Goal: Find specific page/section: Find specific page/section

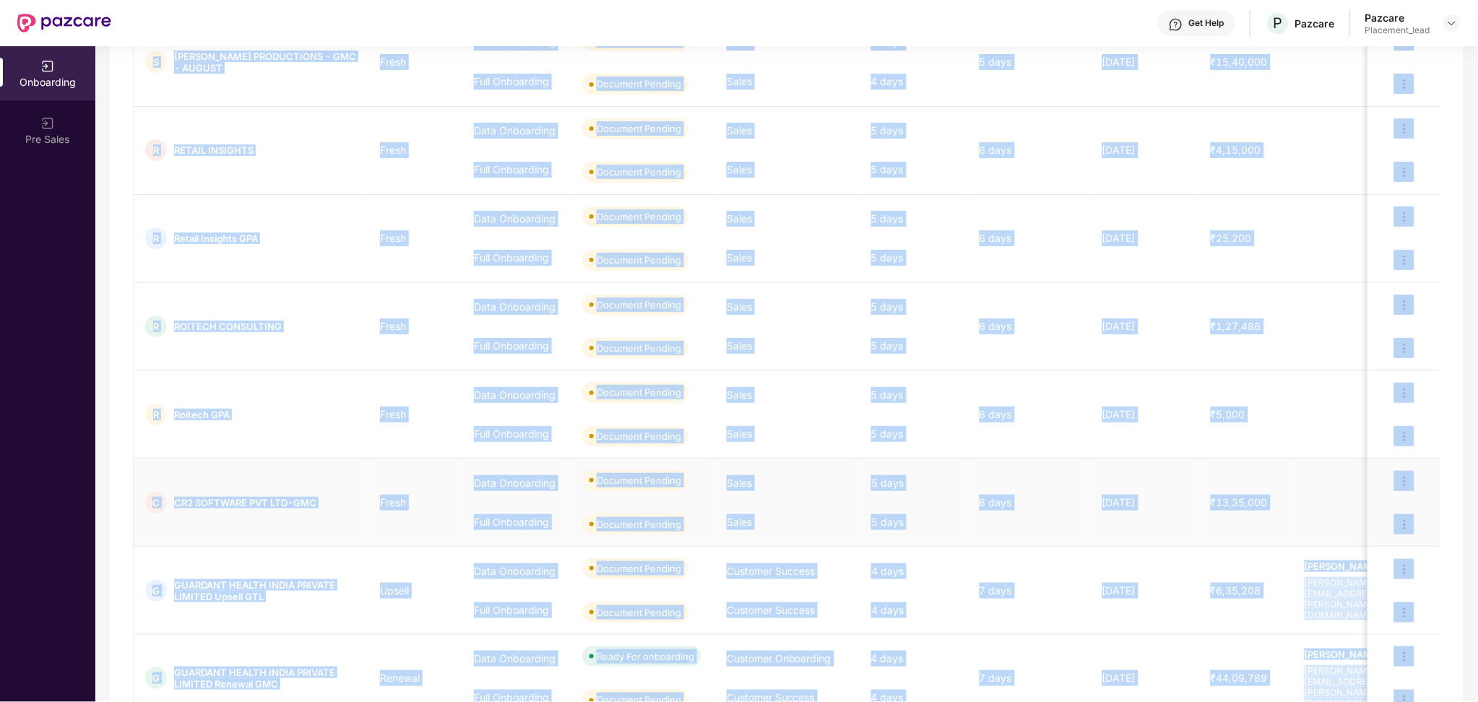
scroll to position [509, 0]
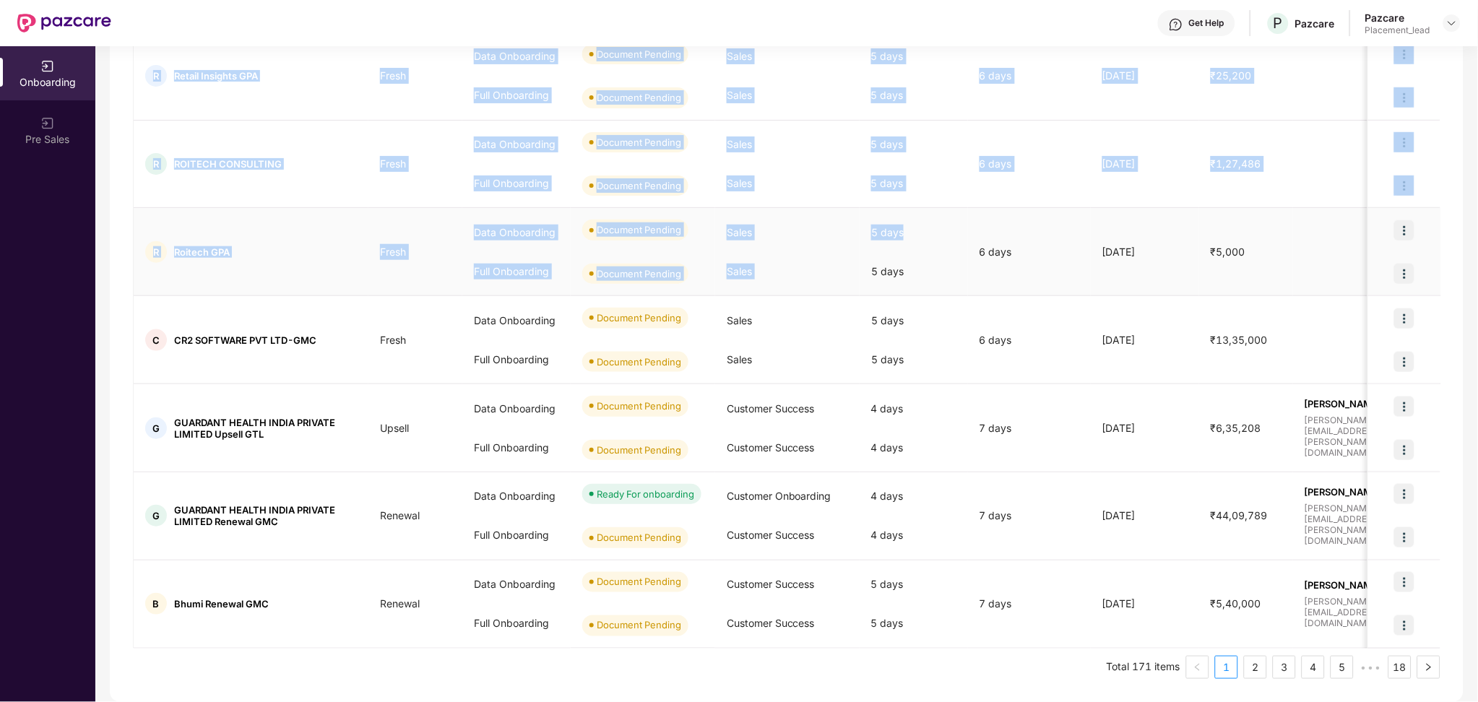
drag, startPoint x: 962, startPoint y: 358, endPoint x: 905, endPoint y: 236, distance: 135.1
click at [905, 236] on tbody "C COLLPOLL-GMC Fresh Data Onboarding Full Onboarding Document Pending Document …" at bounding box center [1191, 208] width 2114 height 880
click at [904, 245] on div "5 days" at bounding box center [914, 232] width 108 height 39
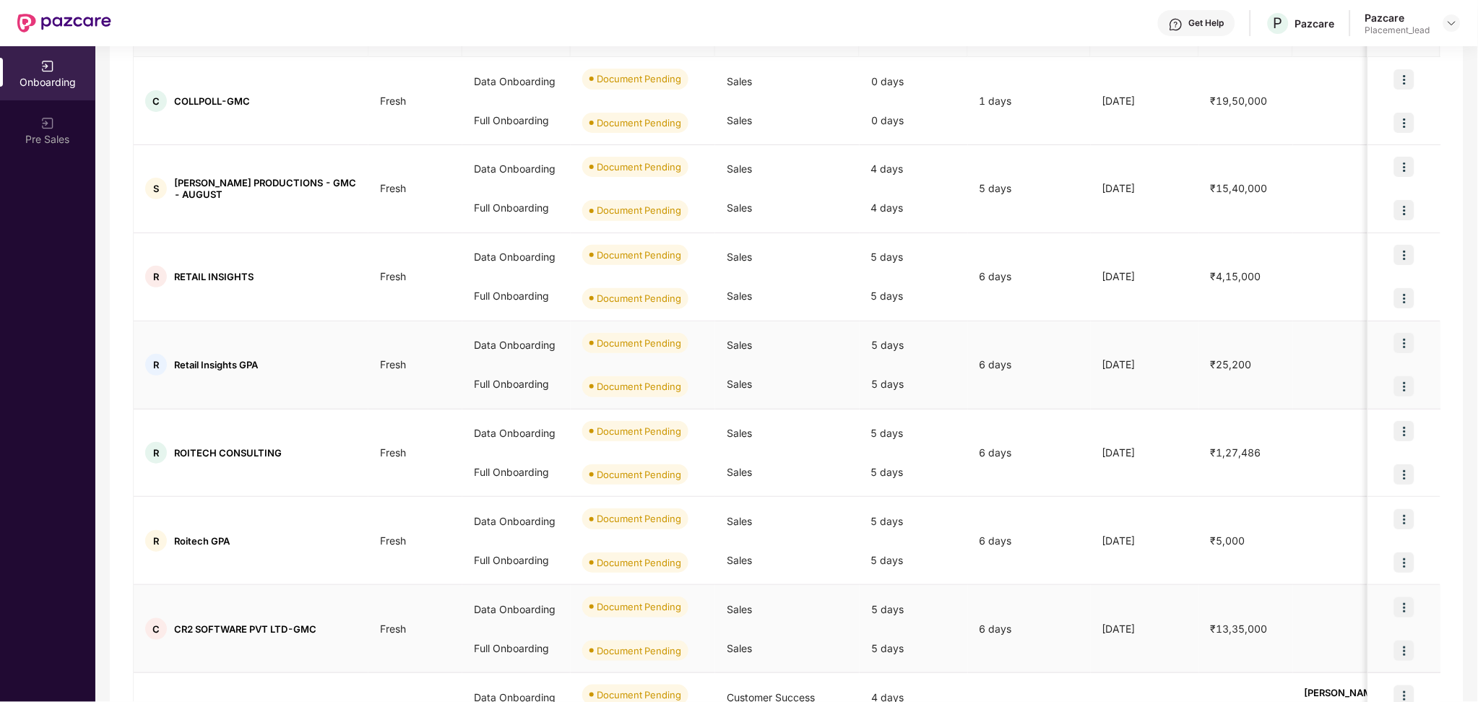
scroll to position [0, 0]
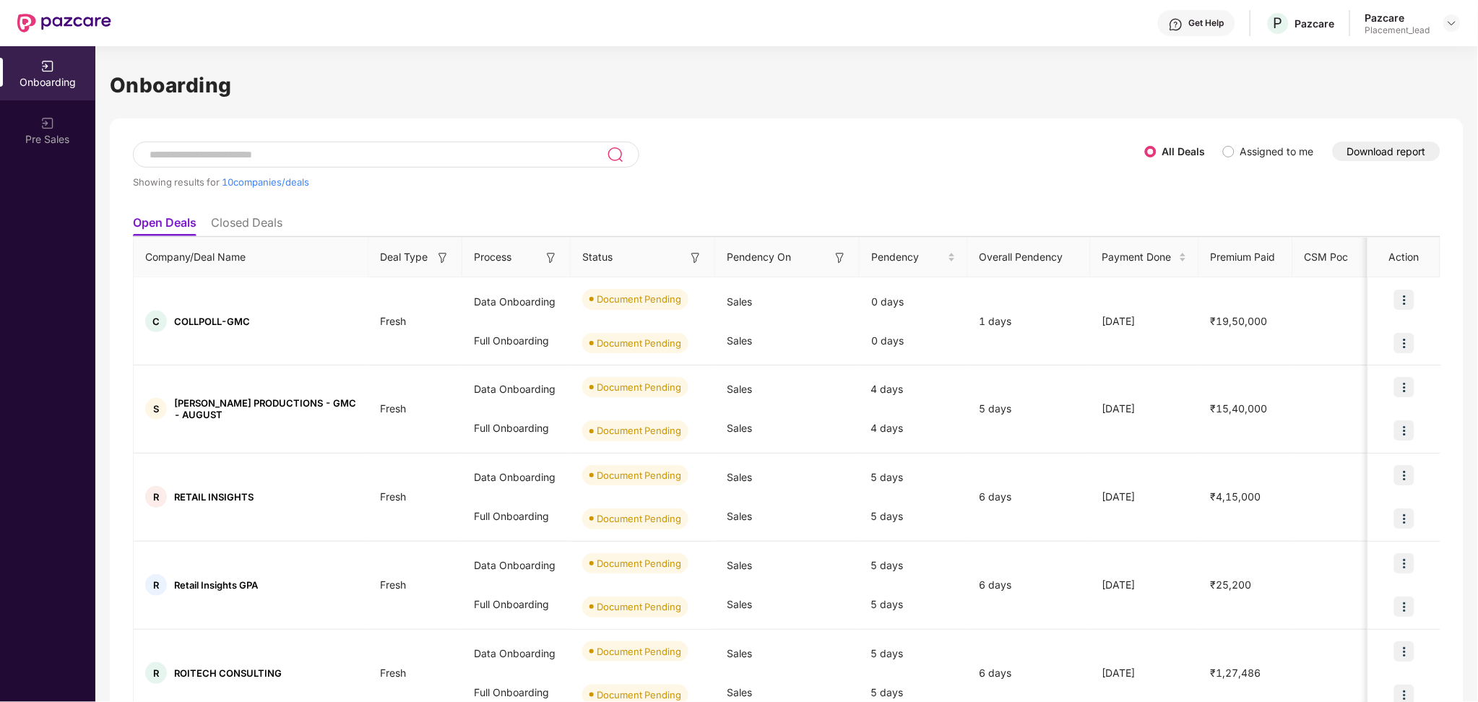
click at [845, 254] on img at bounding box center [840, 258] width 14 height 14
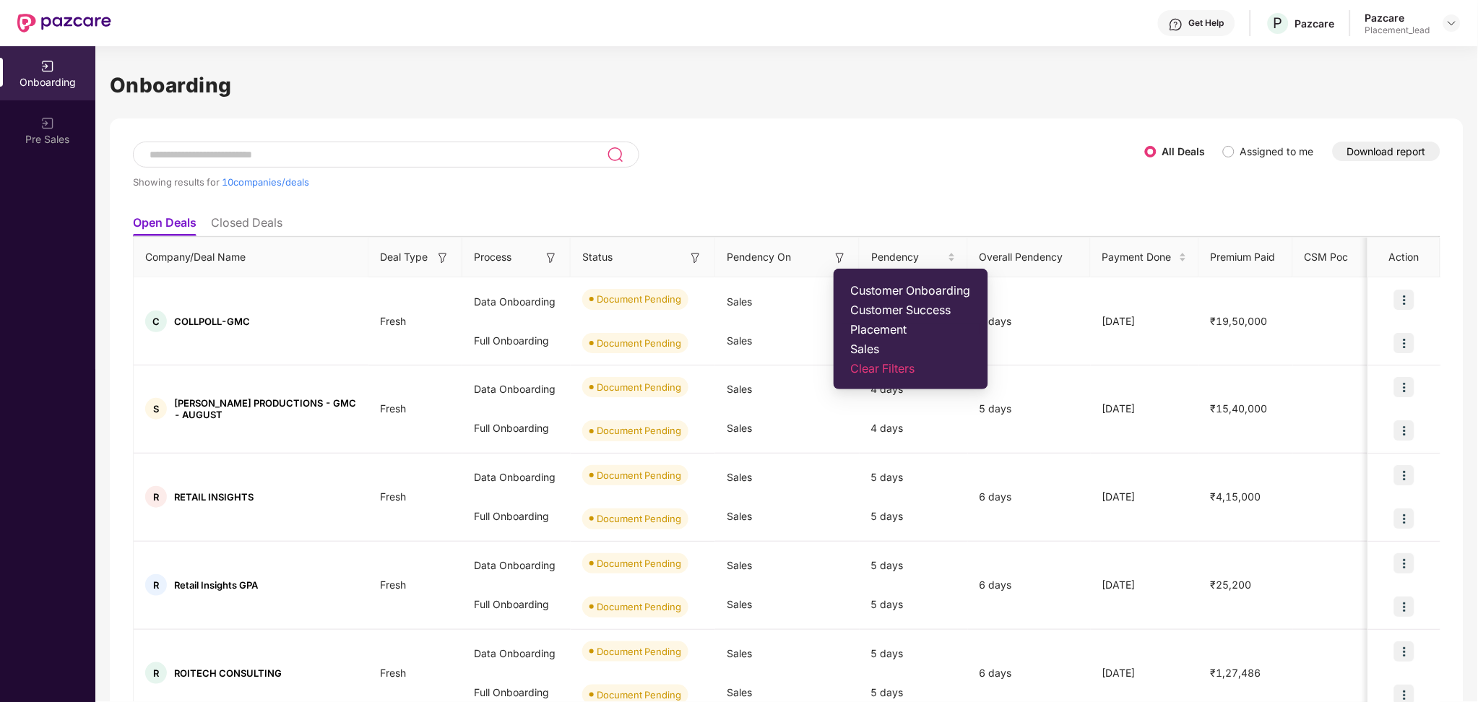
click at [882, 324] on span "Placement" at bounding box center [911, 329] width 120 height 14
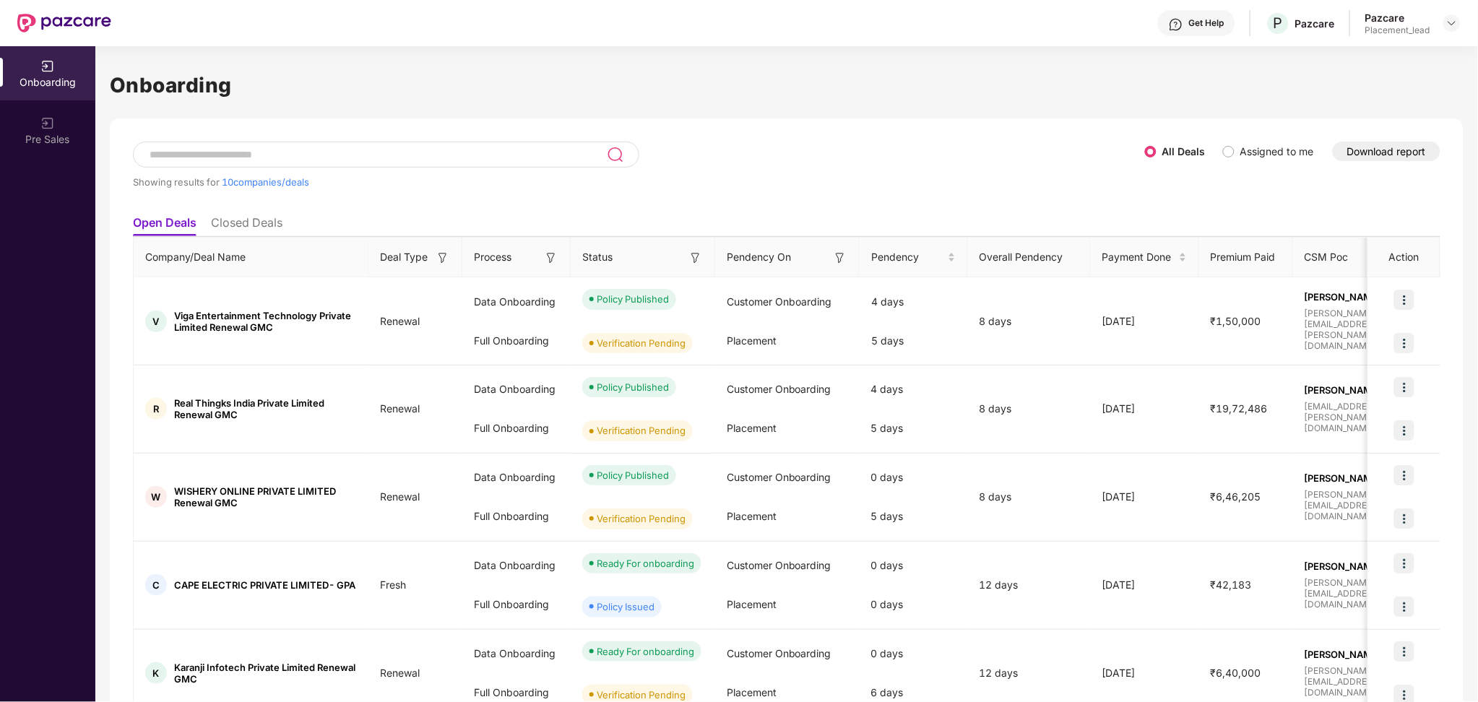
click at [548, 256] on img at bounding box center [551, 258] width 14 height 14
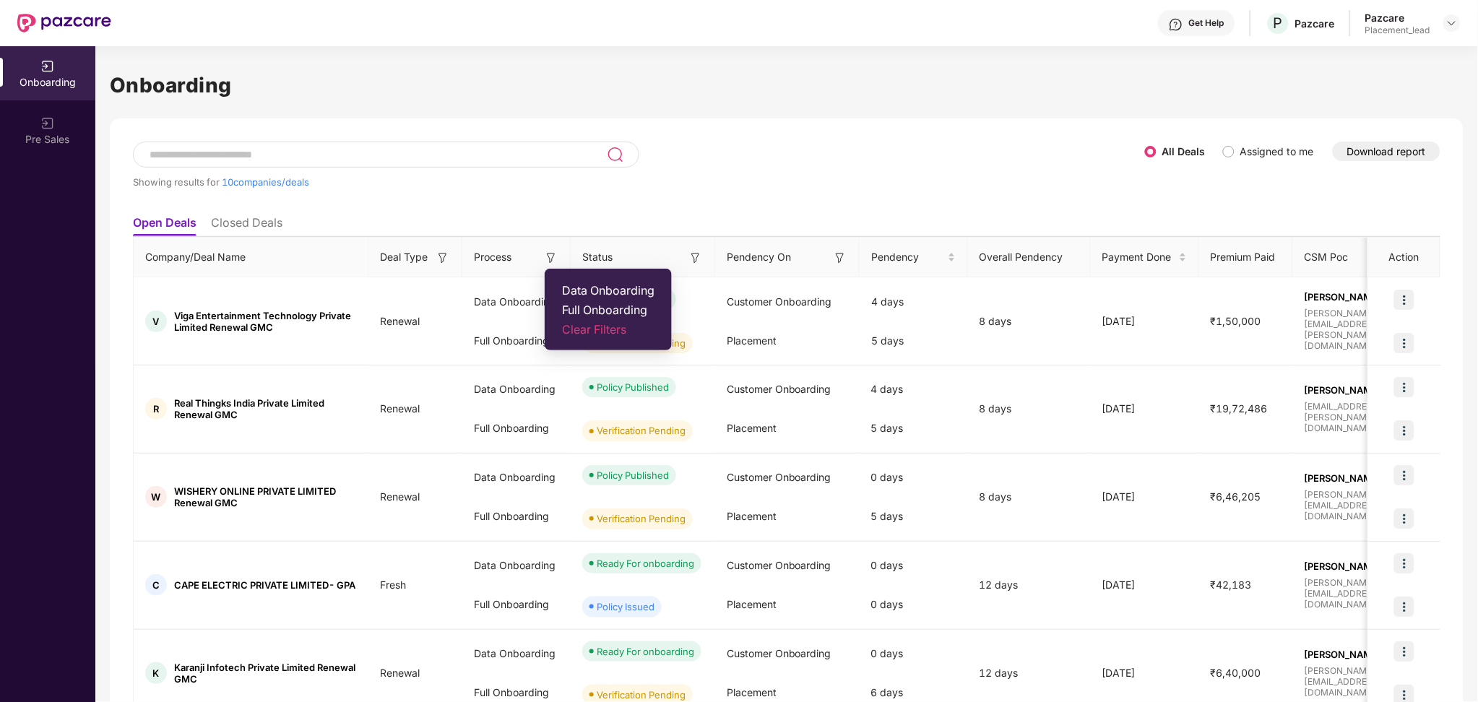
click at [642, 308] on span "Full Onboarding" at bounding box center [608, 310] width 92 height 14
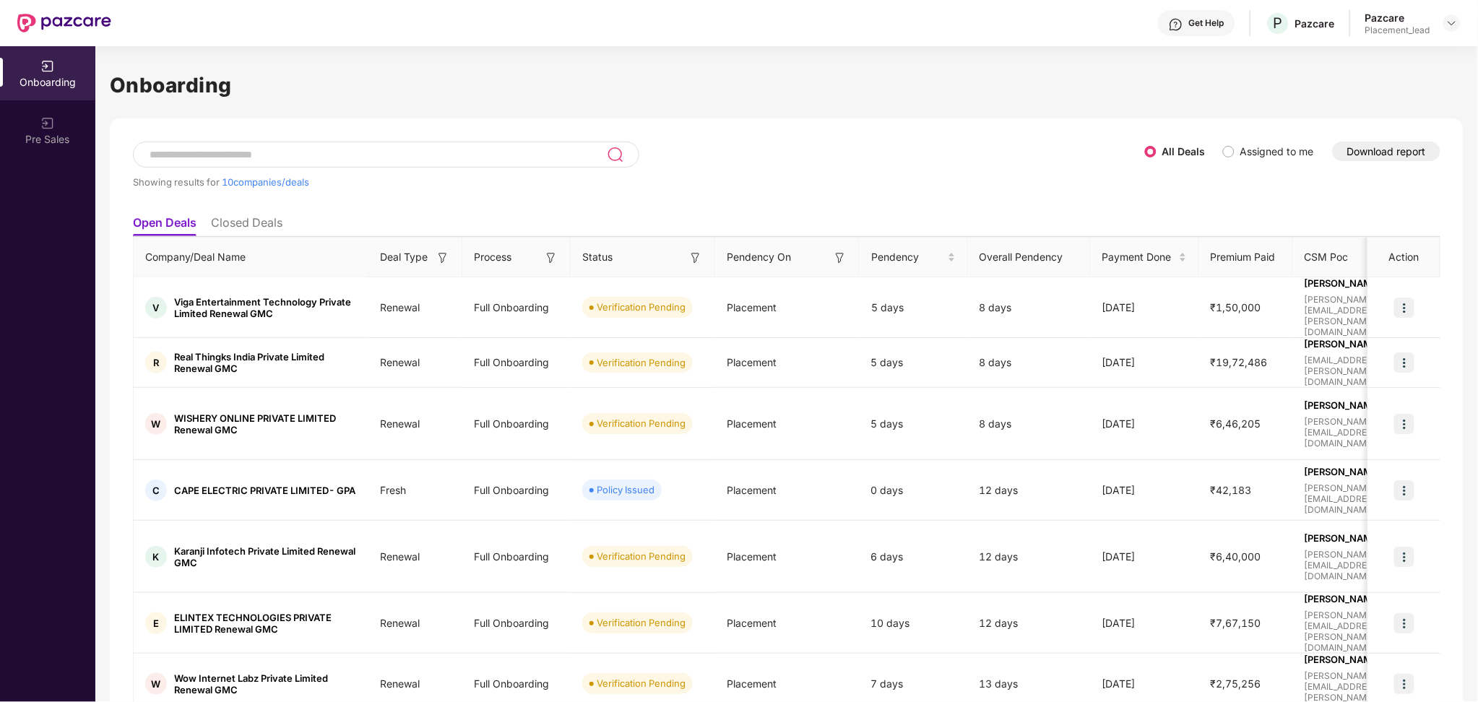
click at [699, 254] on img at bounding box center [696, 258] width 14 height 14
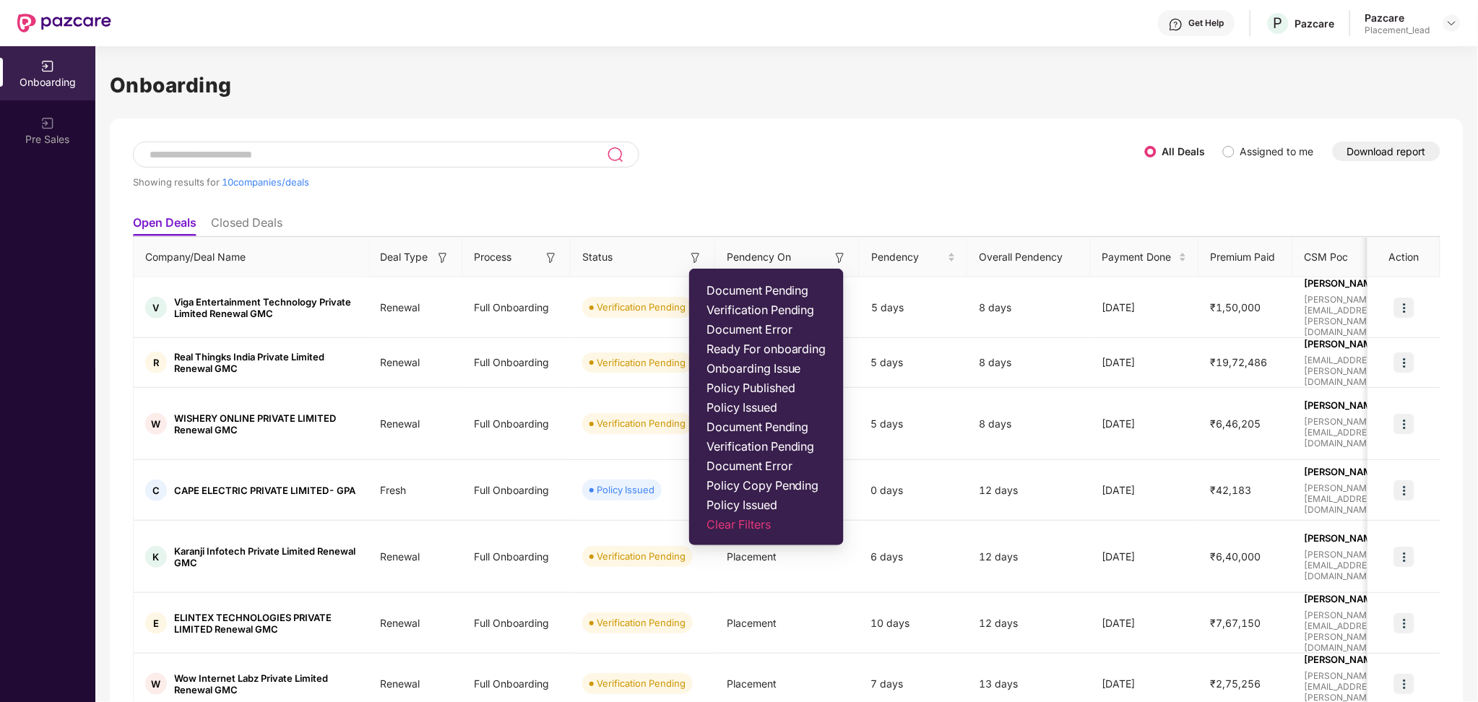
click at [760, 490] on span "Policy Copy Pending" at bounding box center [767, 485] width 120 height 14
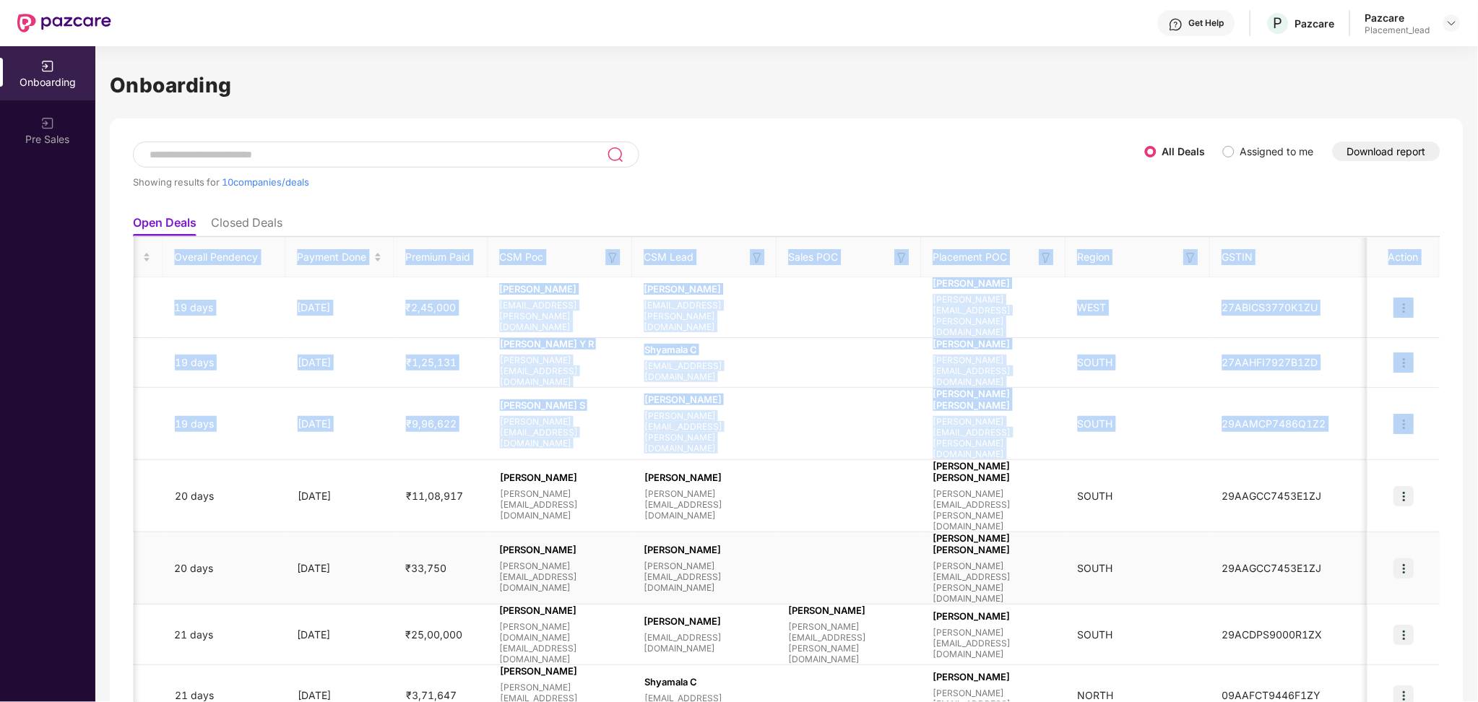
scroll to position [0, 1]
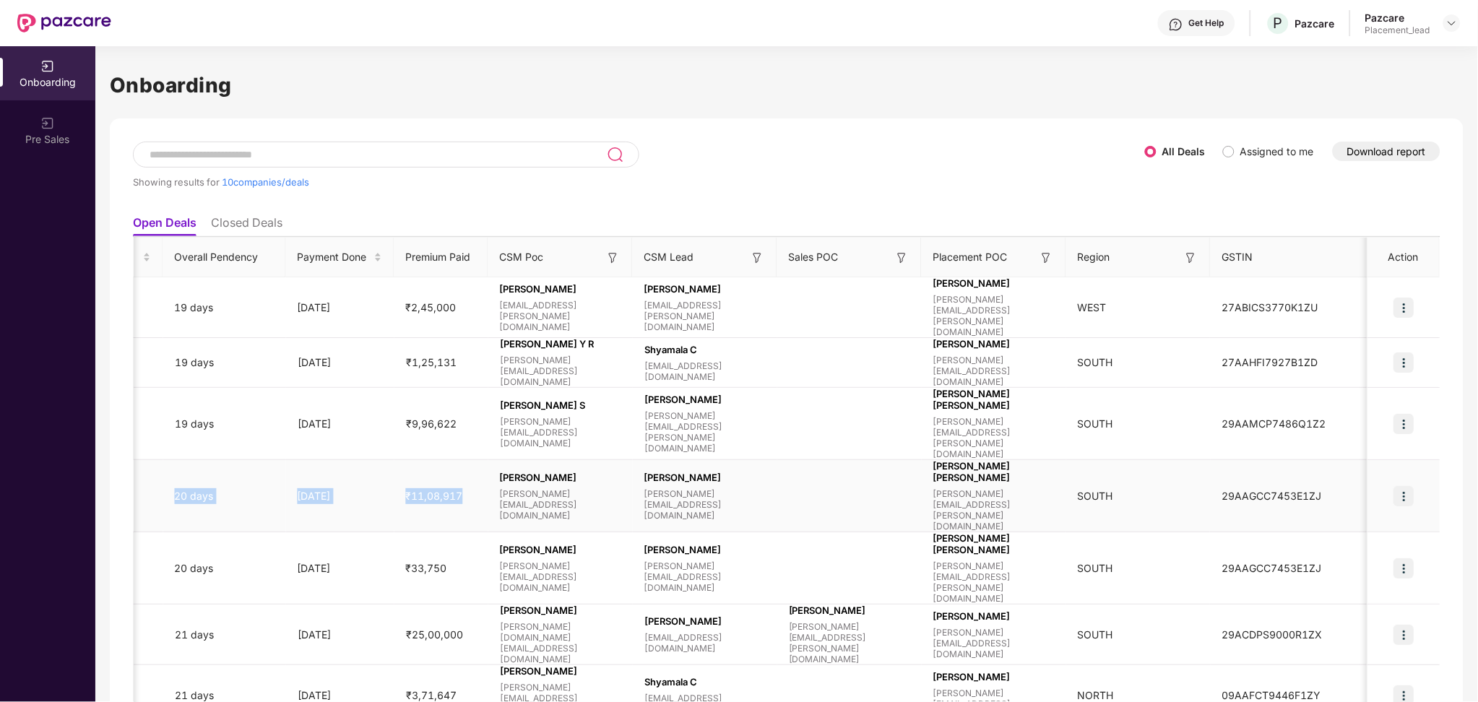
drag, startPoint x: 826, startPoint y: 423, endPoint x: 458, endPoint y: 448, distance: 368.6
click at [458, 460] on tr "C CLOUDIFYOPS PRIVATE LIMITED Renewal GMC Renewal Full Onboarding Policy Copy P…" at bounding box center [386, 496] width 2114 height 72
click at [1042, 261] on img at bounding box center [1047, 258] width 14 height 14
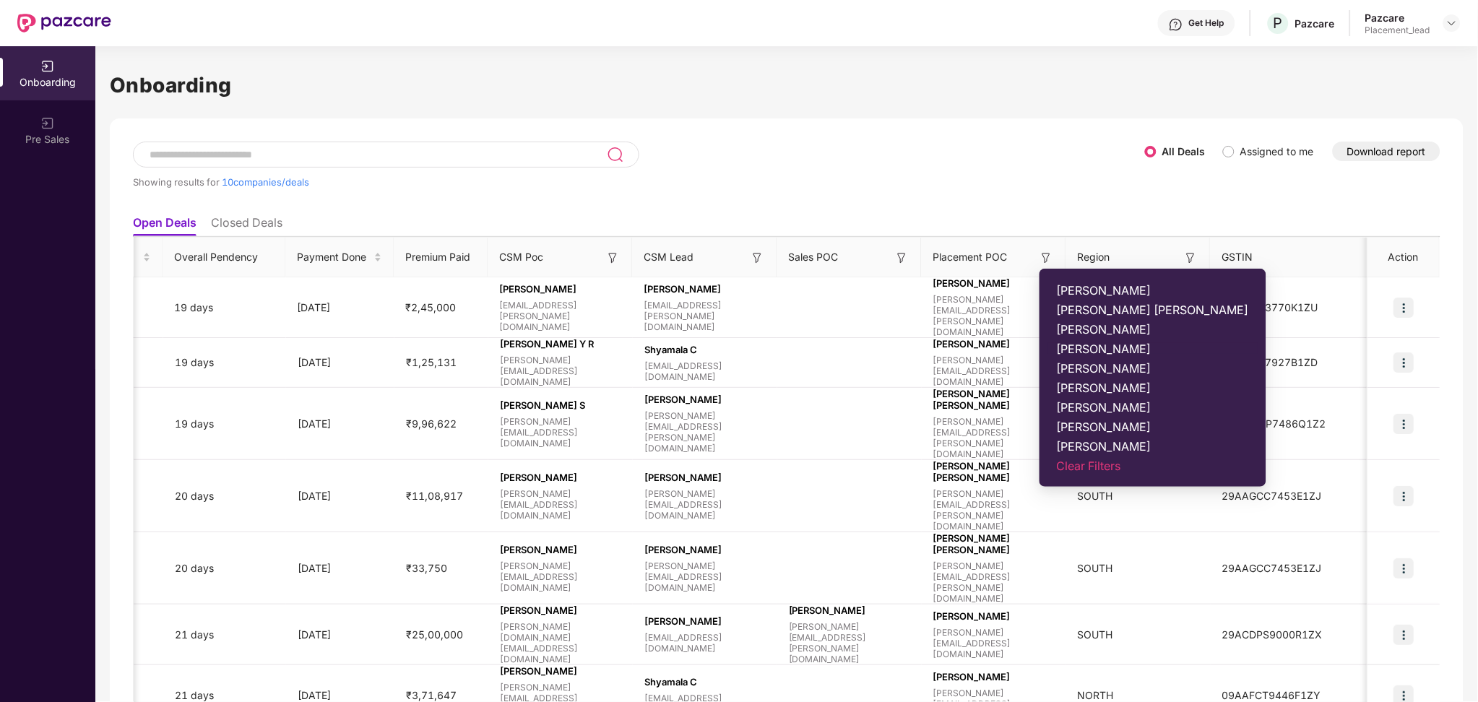
click at [1092, 350] on span "[PERSON_NAME]" at bounding box center [1153, 349] width 192 height 14
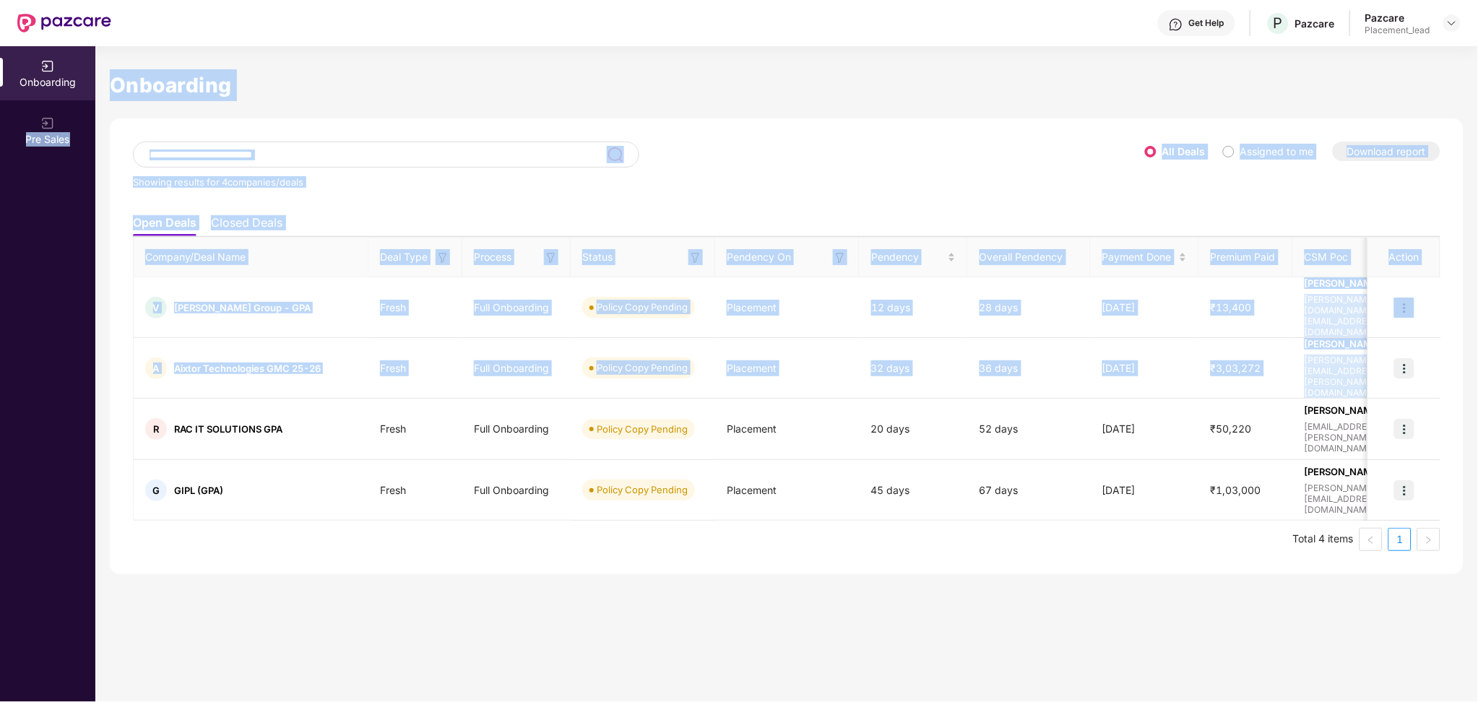
scroll to position [0, 0]
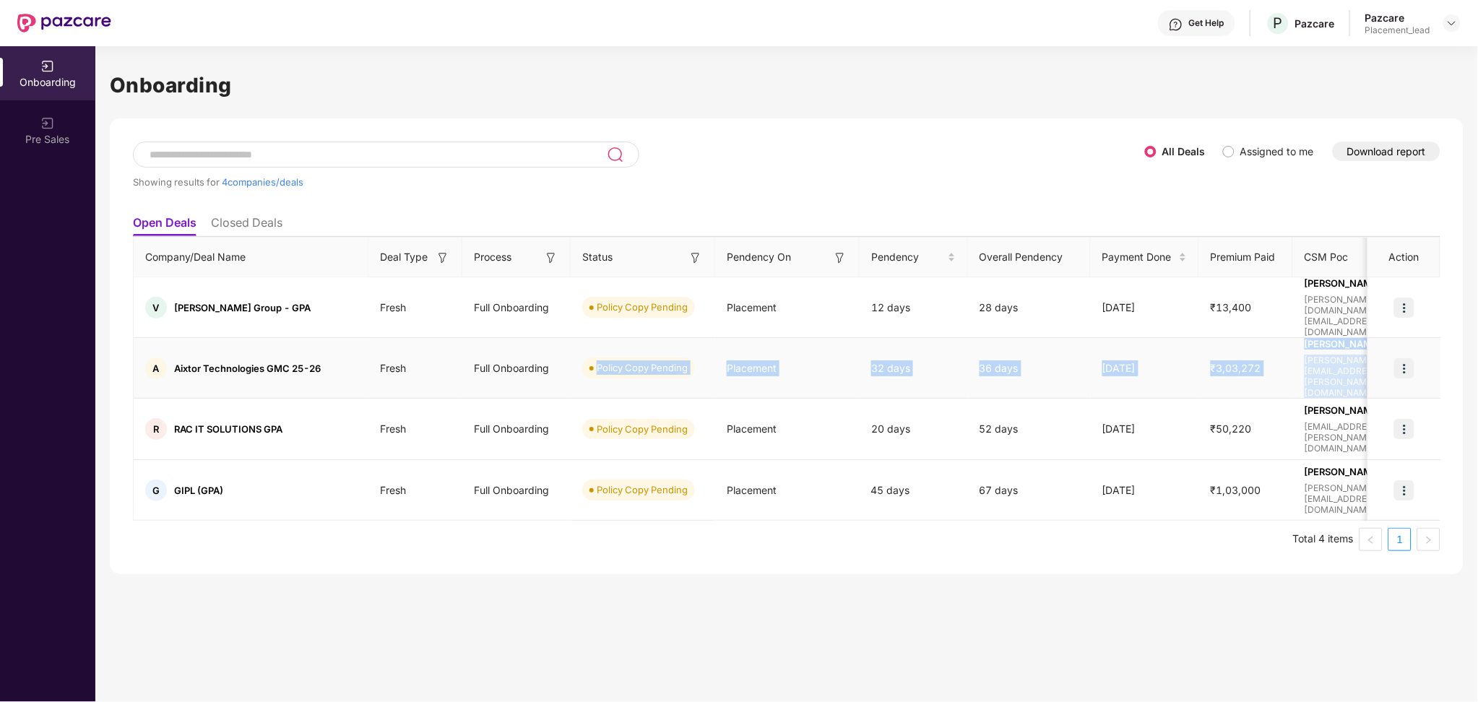
drag, startPoint x: 1085, startPoint y: 349, endPoint x: 566, endPoint y: 358, distance: 518.2
click at [566, 358] on tr "A Aixtor Technologies GMC 25-26 Fresh Full Onboarding Policy Copy Pending Place…" at bounding box center [1191, 368] width 2114 height 61
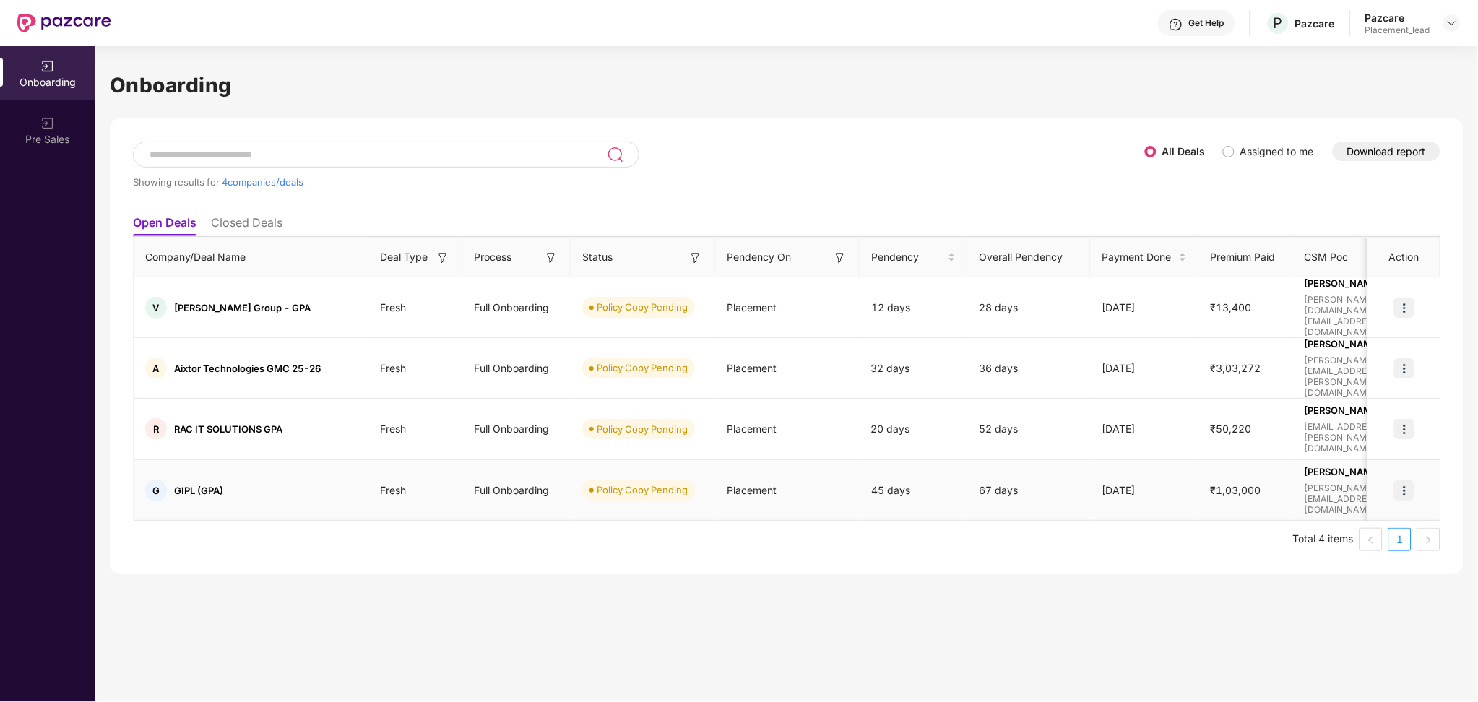
click at [897, 471] on div "45 days" at bounding box center [914, 490] width 108 height 39
